Goal: Task Accomplishment & Management: Manage account settings

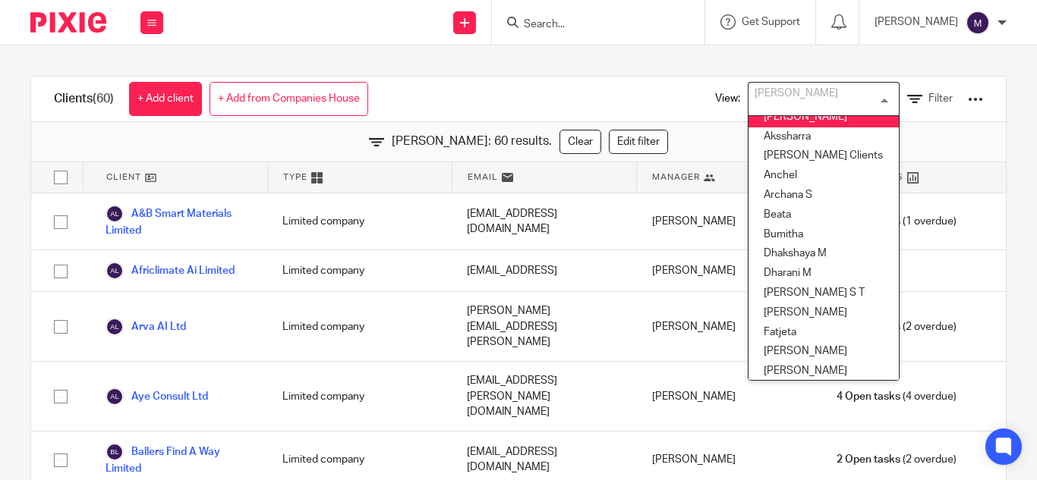
scroll to position [4, 0]
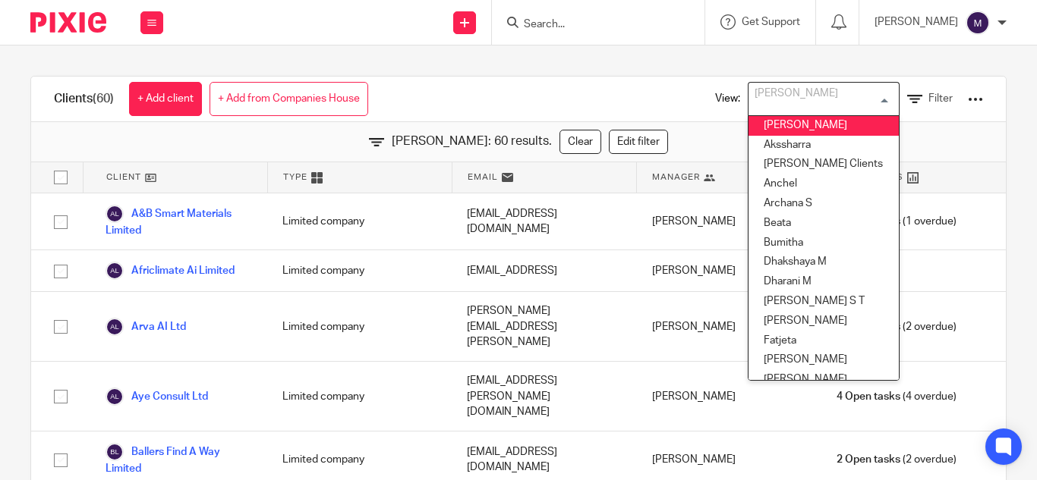
click at [556, 82] on div "Clients (60) + Add client + Add from Companies House View: Hely Patel Loading..…" at bounding box center [518, 100] width 975 height 46
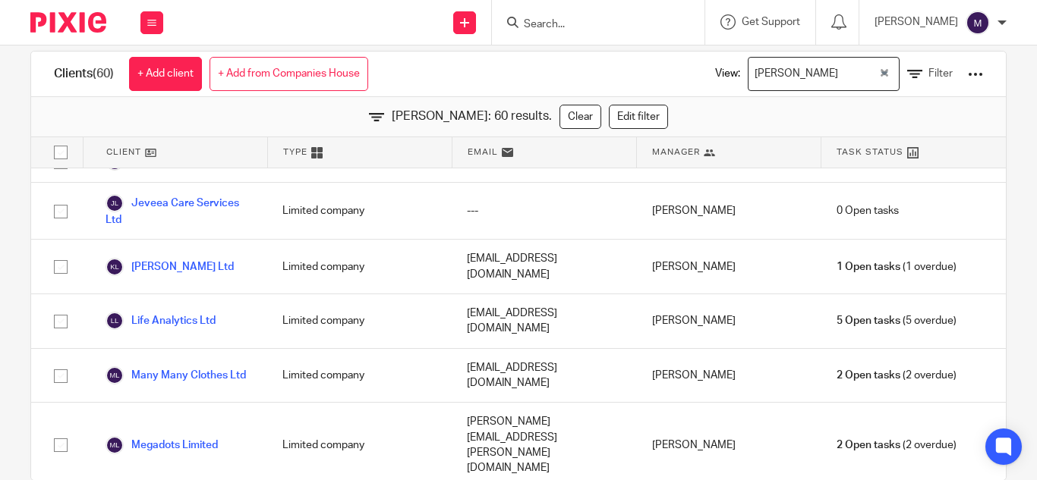
scroll to position [0, 0]
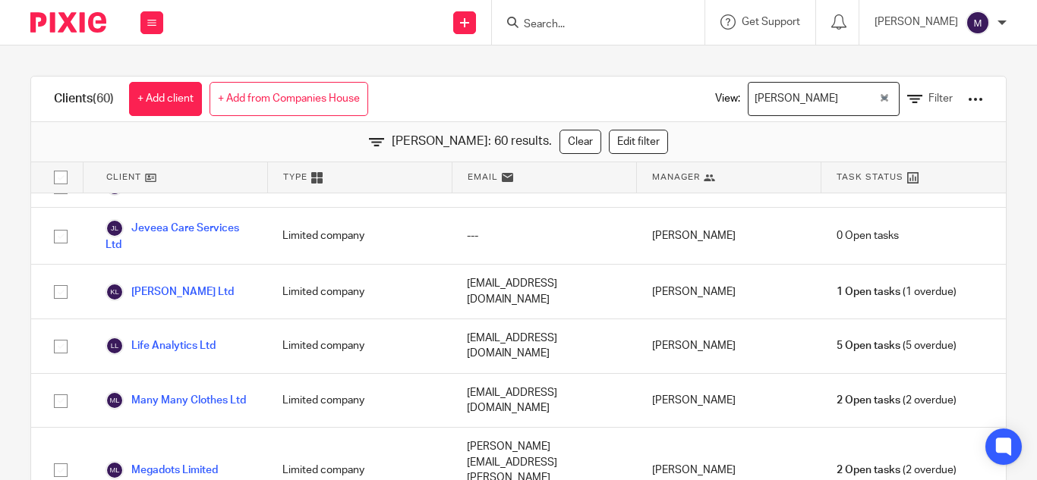
click at [620, 33] on div at bounding box center [598, 22] width 213 height 45
click at [620, 15] on form at bounding box center [603, 22] width 162 height 19
click at [617, 32] on form at bounding box center [603, 22] width 162 height 19
click at [615, 21] on input "Search" at bounding box center [590, 25] width 137 height 14
type input "u"
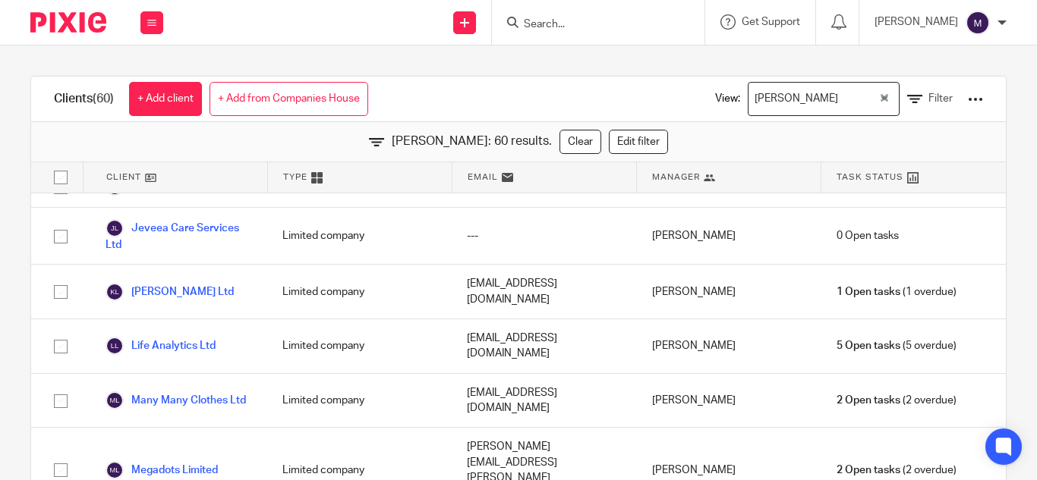
click at [572, 80] on div "Clients (60) + Add client + Add from Companies House View: Hely Patel Loading..…" at bounding box center [518, 100] width 975 height 46
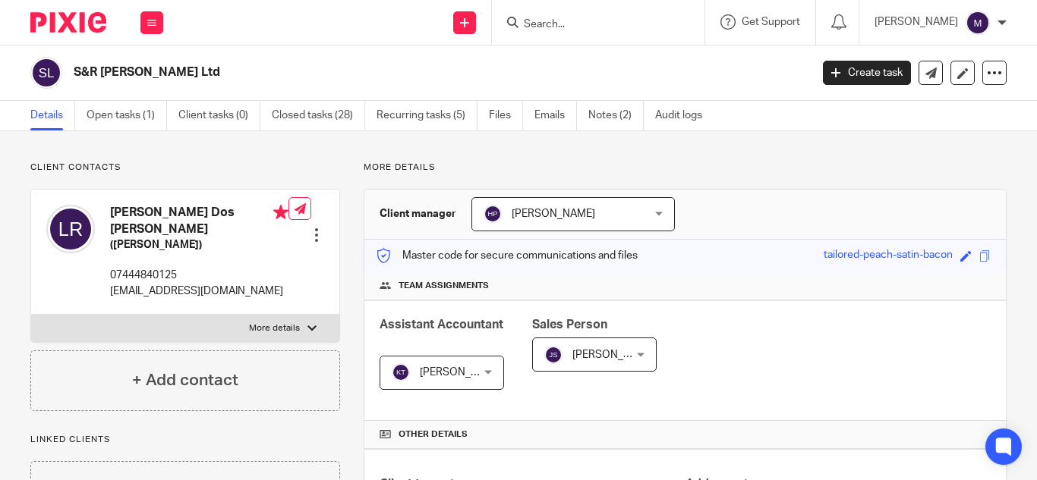
scroll to position [455, 0]
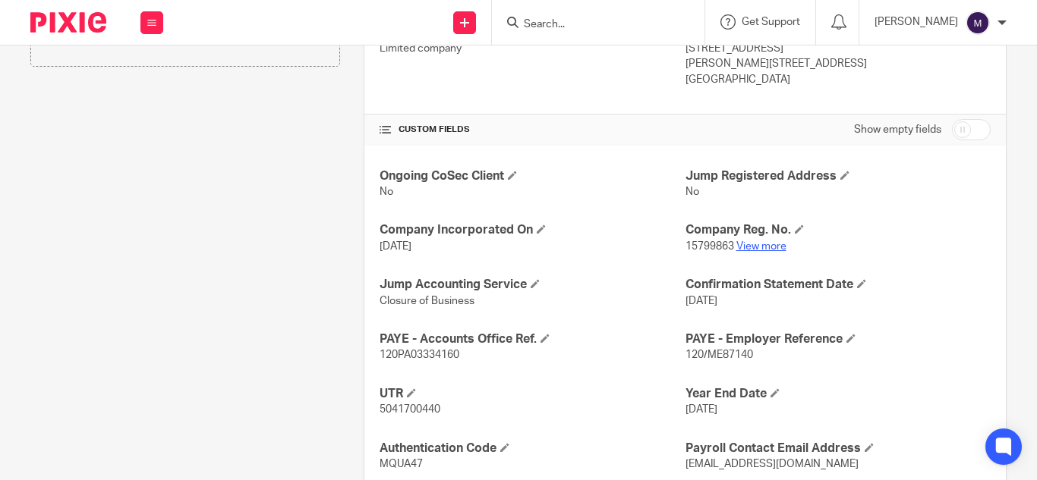
click at [767, 247] on link "View more" at bounding box center [761, 246] width 50 height 11
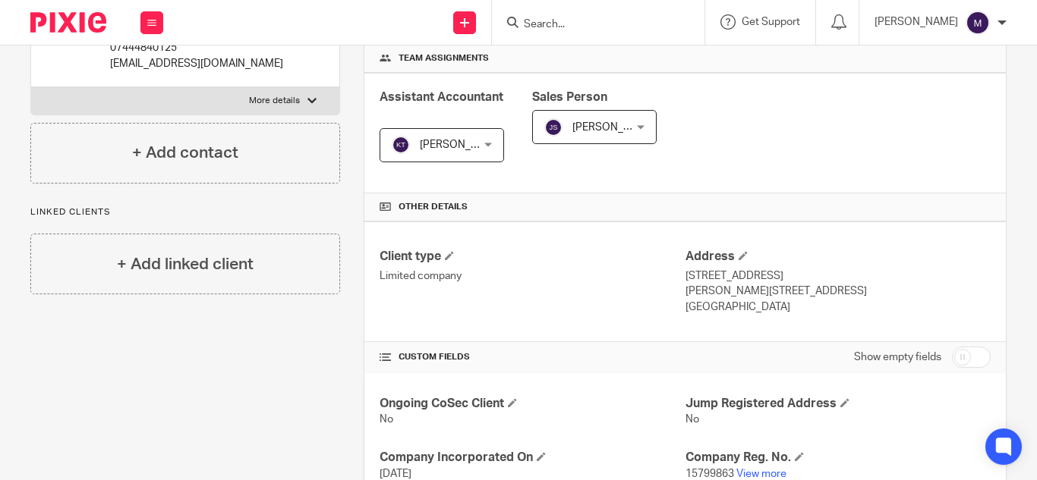
scroll to position [0, 0]
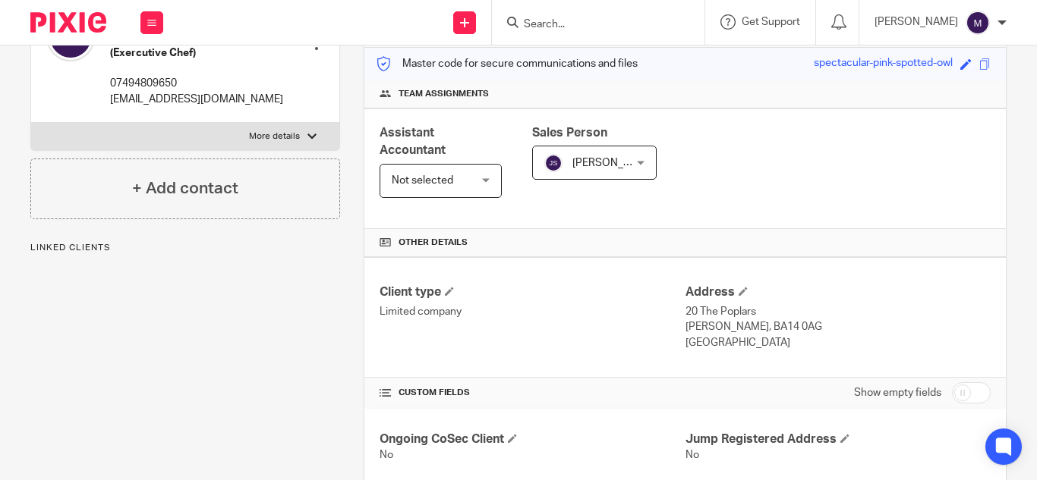
scroll to position [143, 0]
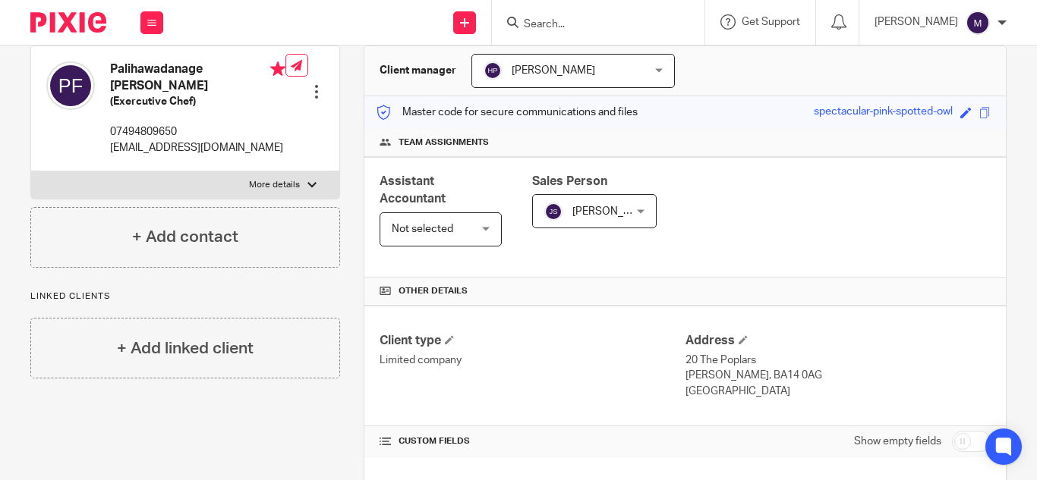
drag, startPoint x: 316, startPoint y: 339, endPoint x: 312, endPoint y: 382, distance: 42.7
click at [312, 382] on div "Client contacts Palihawadanage Dhanushka K [PERSON_NAME] (Exercutive Chef) 0749…" at bounding box center [173, 385] width 333 height 735
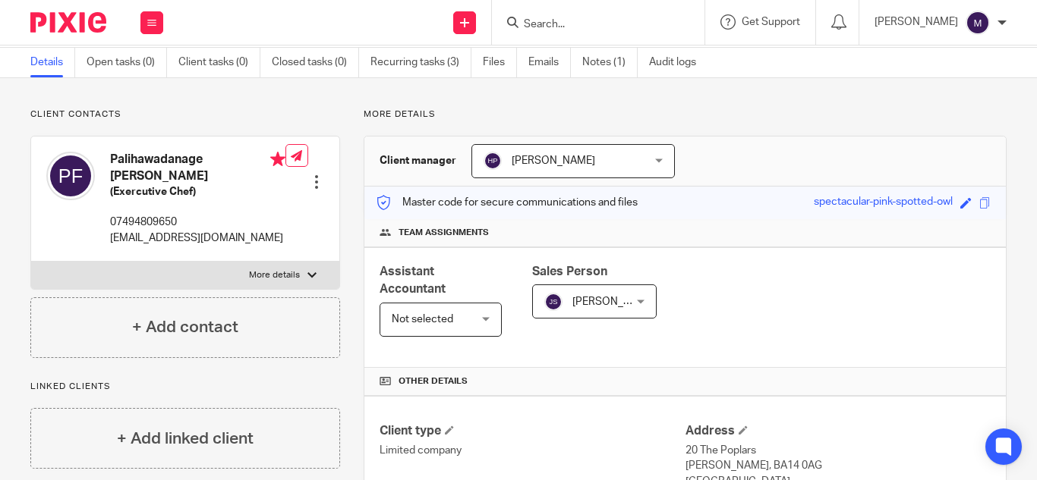
scroll to position [0, 0]
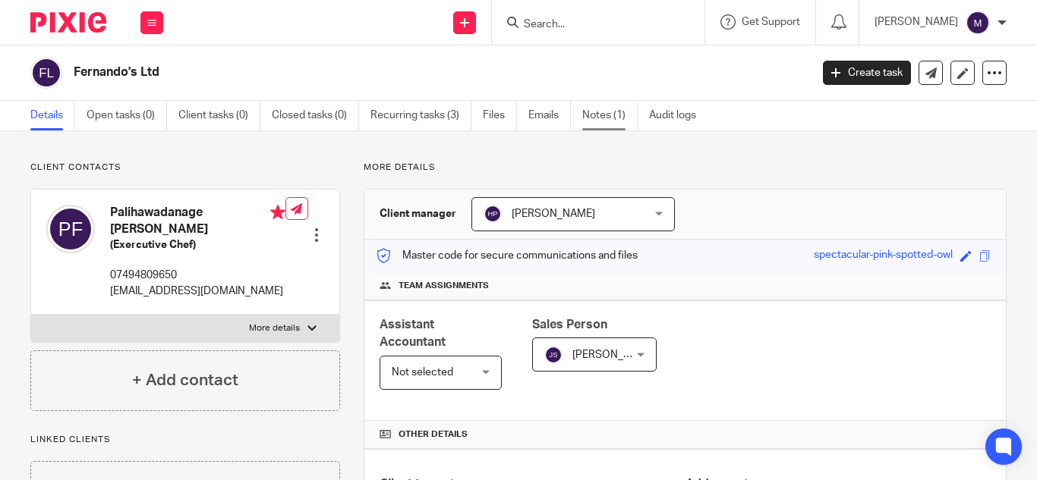
click at [590, 111] on link "Notes (1)" at bounding box center [609, 116] width 55 height 30
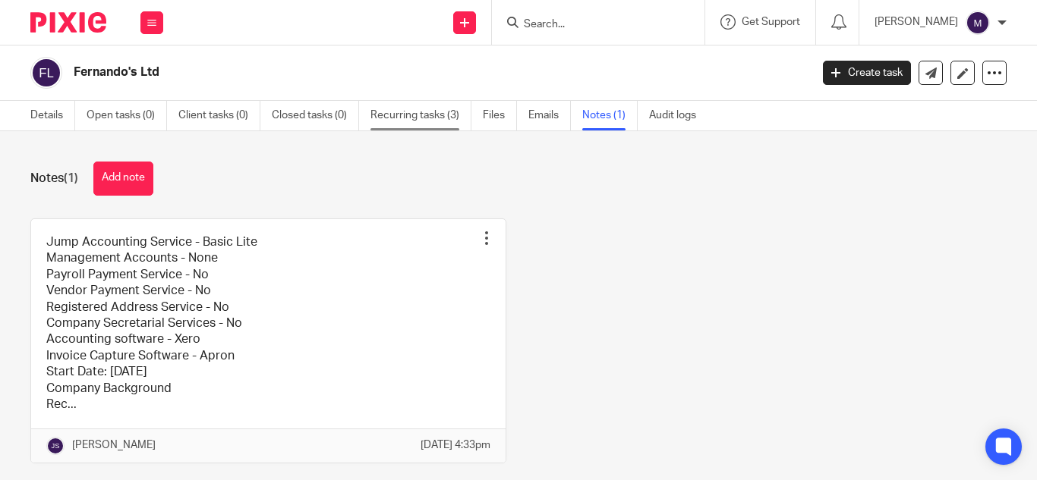
click at [436, 110] on link "Recurring tasks (3)" at bounding box center [420, 116] width 101 height 30
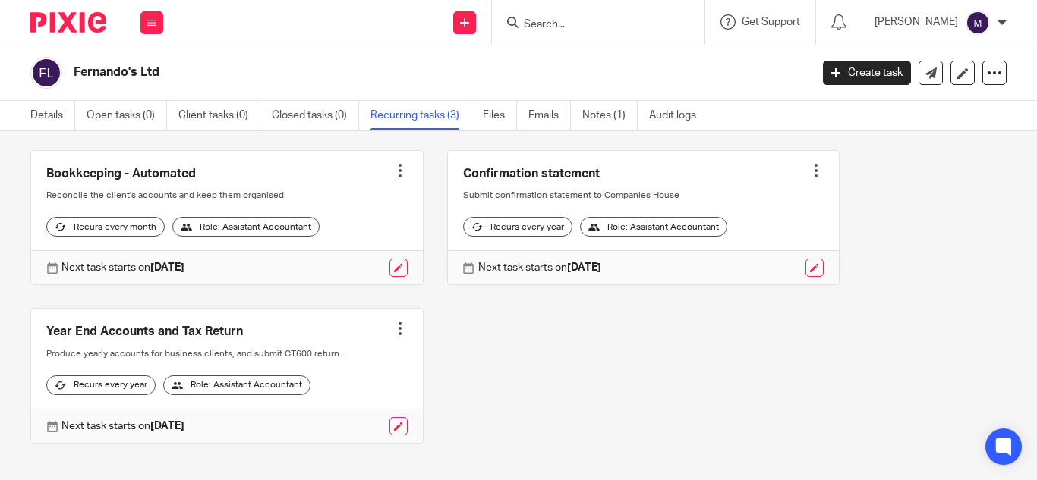
scroll to position [33, 0]
